Goal: Obtain resource: Obtain resource

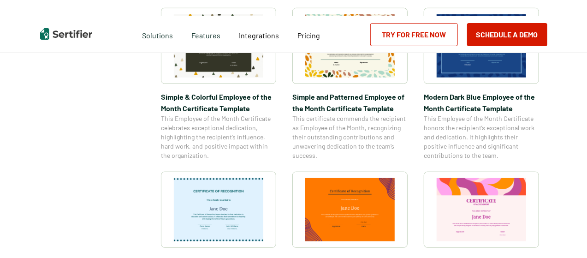
scroll to position [415, 0]
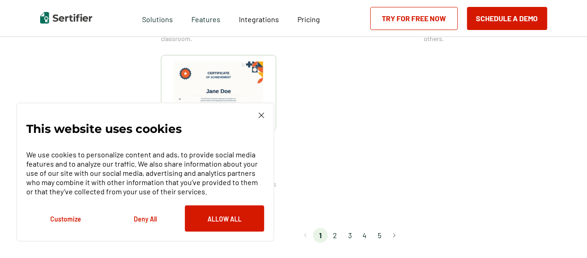
scroll to position [829, 0]
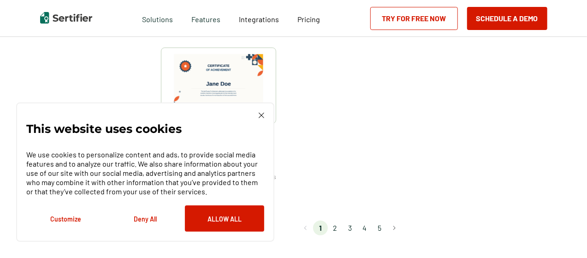
click at [149, 220] on button "Deny All" at bounding box center [145, 218] width 79 height 26
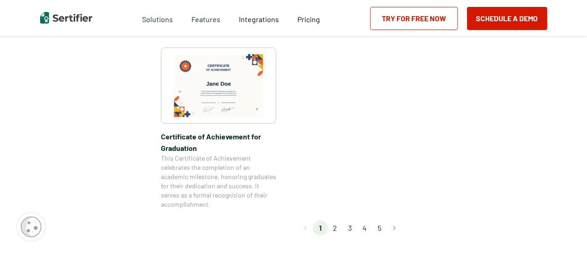
click at [227, 94] on img at bounding box center [218, 85] width 89 height 63
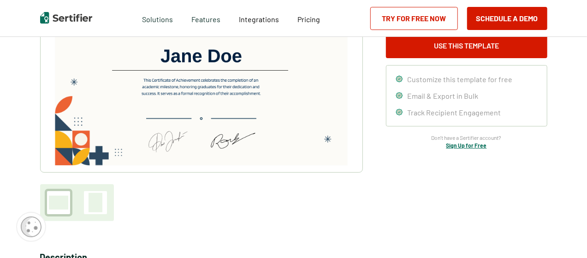
scroll to position [92, 0]
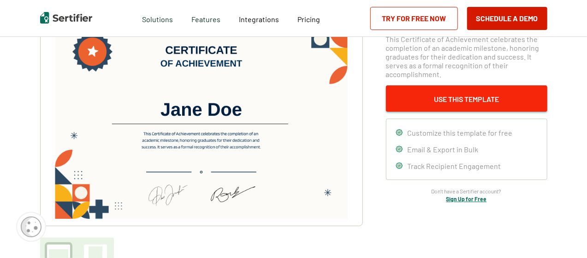
click at [452, 94] on button "Use This Template" at bounding box center [466, 98] width 161 height 26
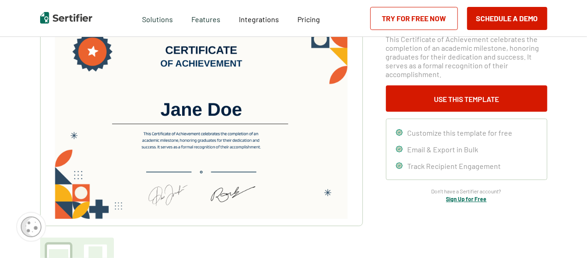
drag, startPoint x: 237, startPoint y: 115, endPoint x: 18, endPoint y: 119, distance: 219.4
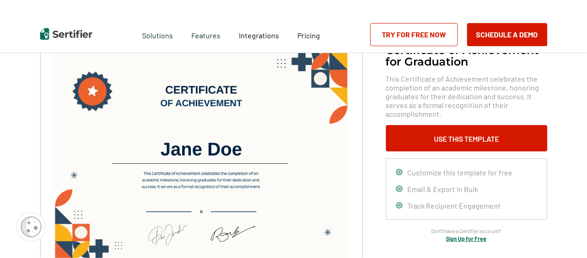
scroll to position [0, 0]
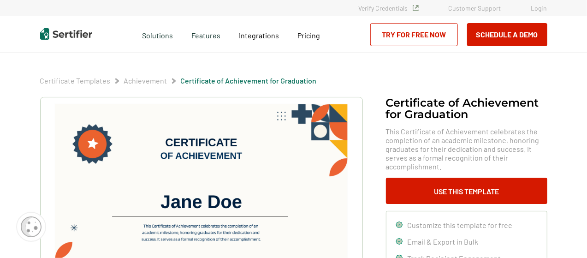
click at [303, 121] on img at bounding box center [200, 207] width 293 height 207
click at [99, 141] on img at bounding box center [200, 207] width 293 height 207
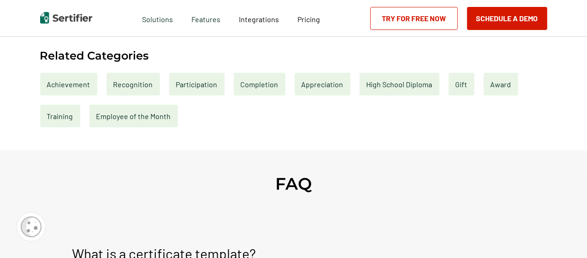
scroll to position [461, 0]
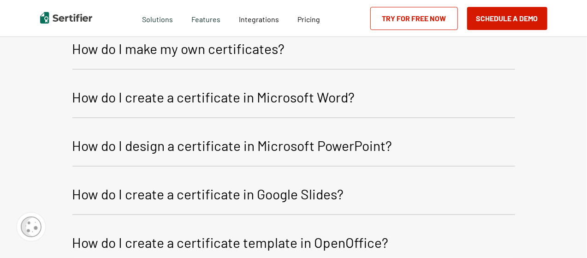
scroll to position [829, 0]
